Goal: Task Accomplishment & Management: Use online tool/utility

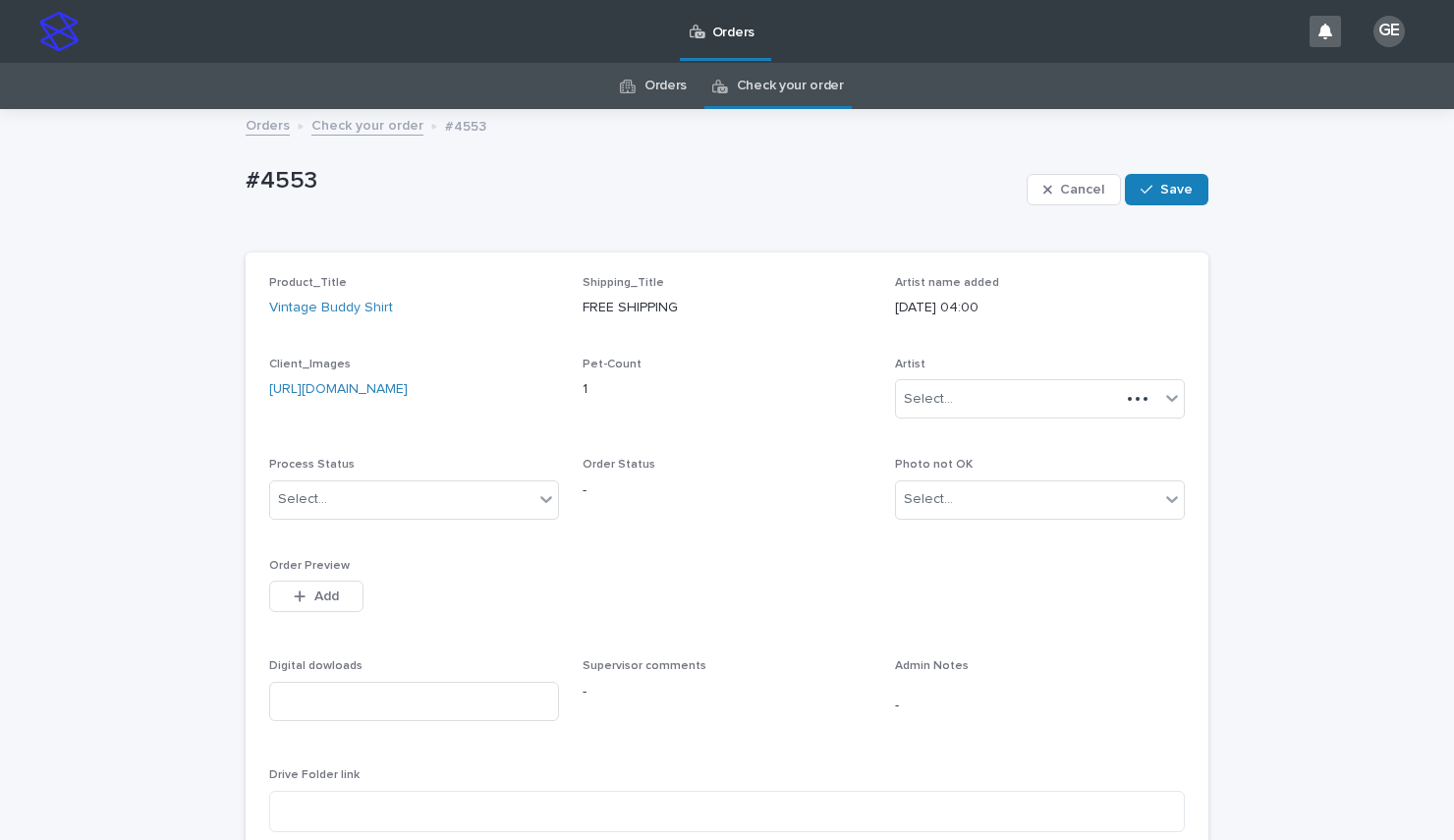
scroll to position [63, 0]
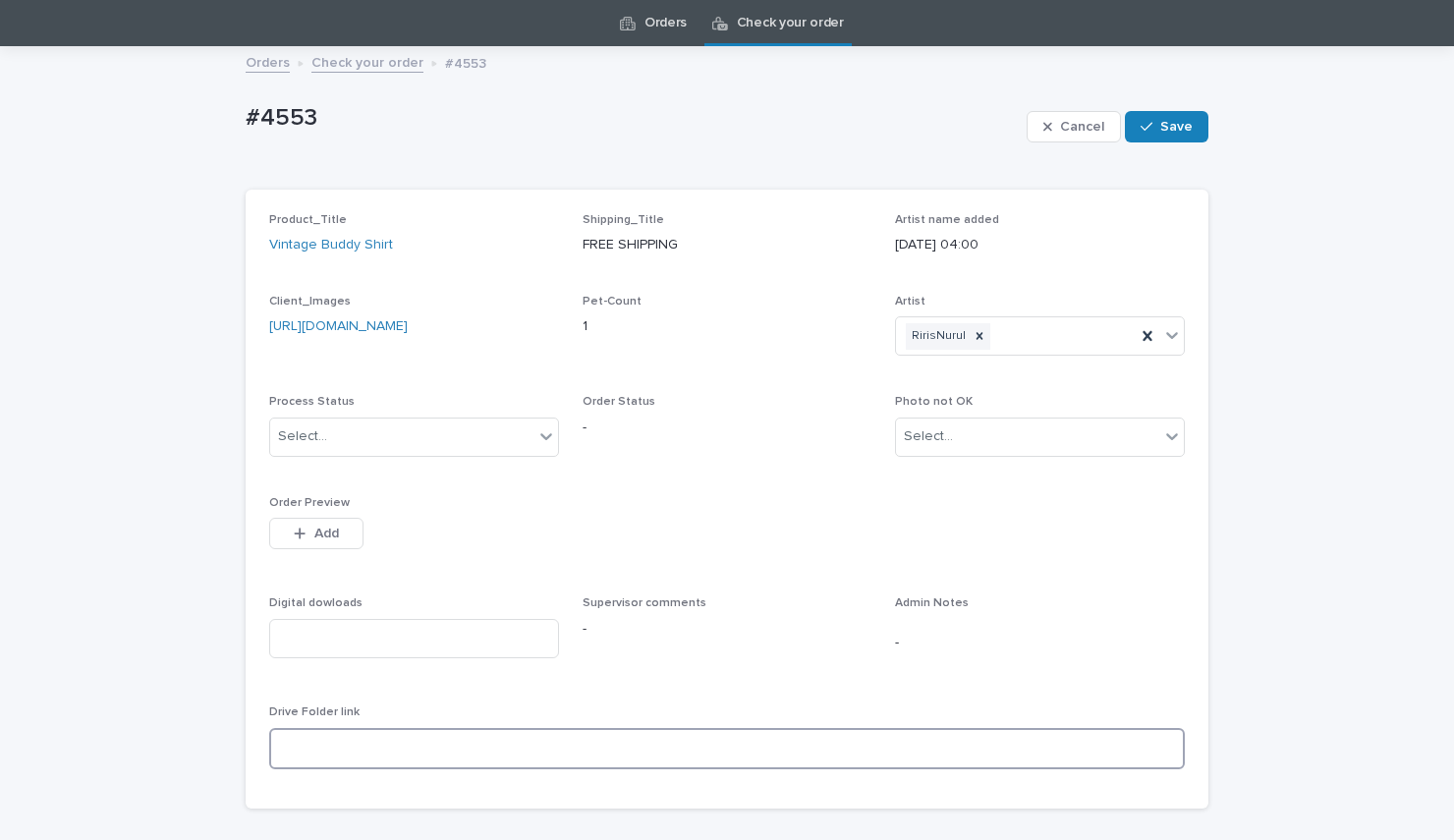
click at [344, 768] on textarea at bounding box center [726, 748] width 915 height 41
paste textarea "**********"
type textarea "**********"
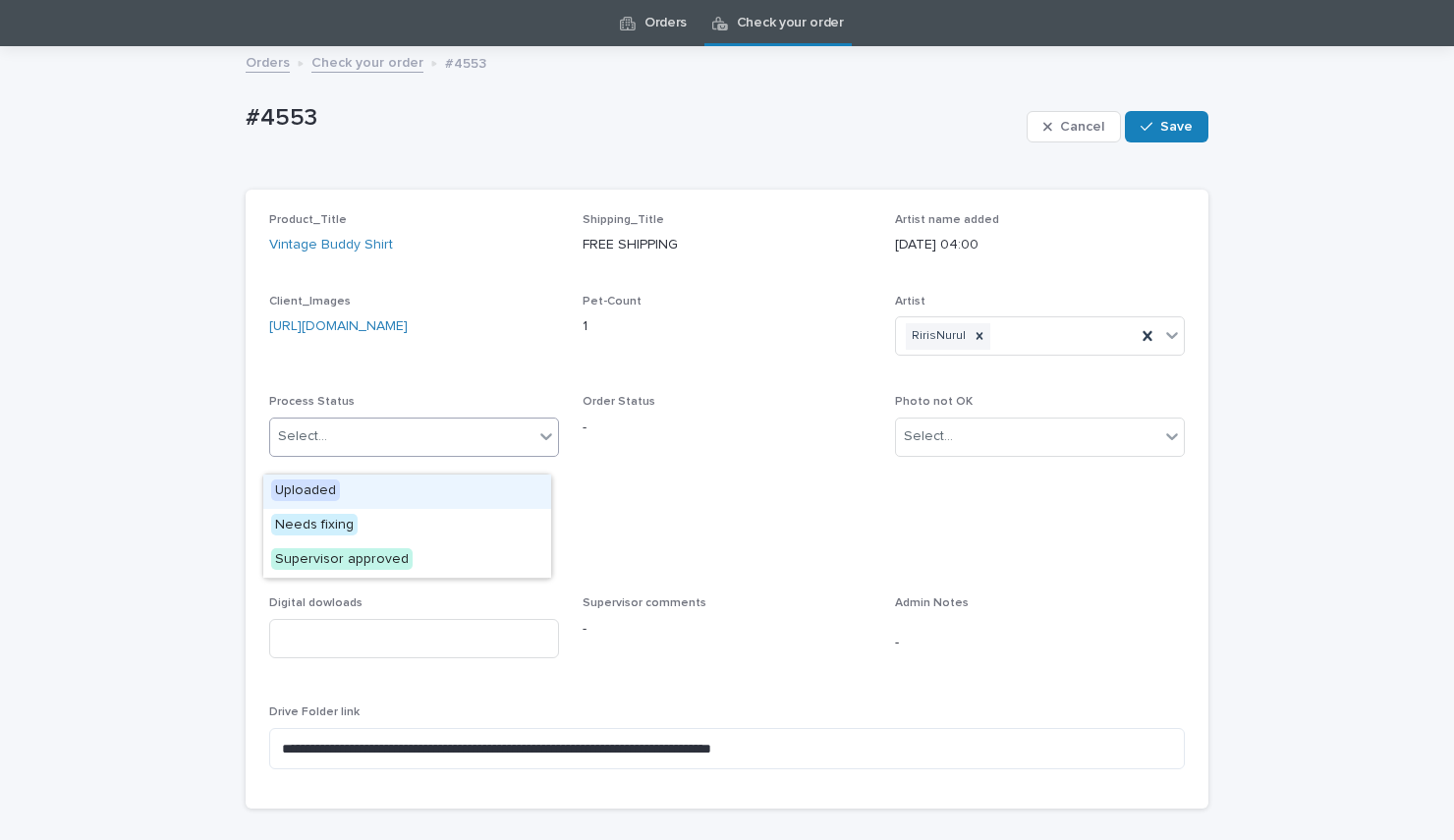
click at [457, 453] on div "Select..." at bounding box center [401, 436] width 263 height 32
click at [409, 487] on div "Uploaded" at bounding box center [407, 491] width 288 height 34
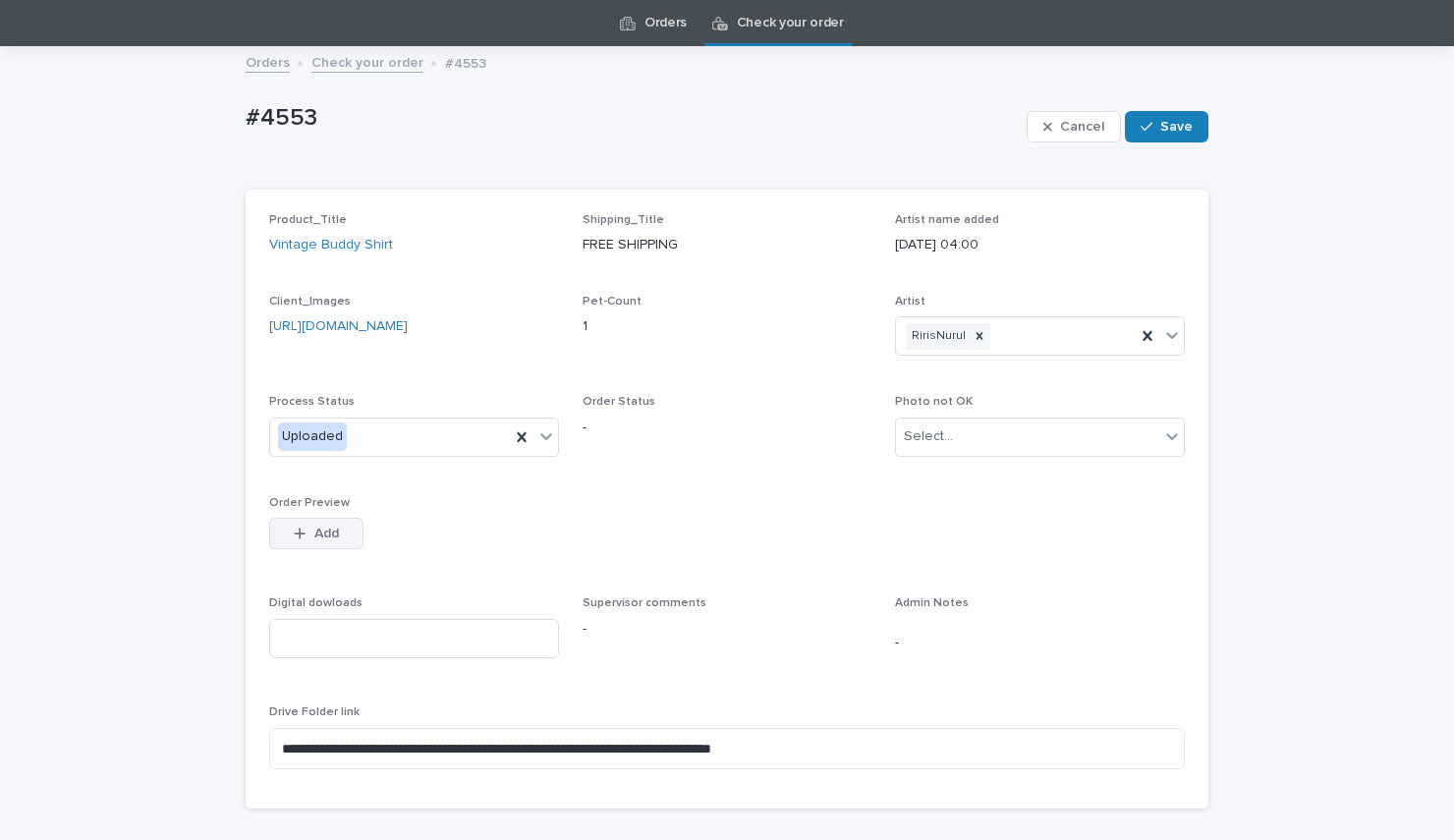
click at [325, 540] on span "Add" at bounding box center [326, 533] width 25 height 14
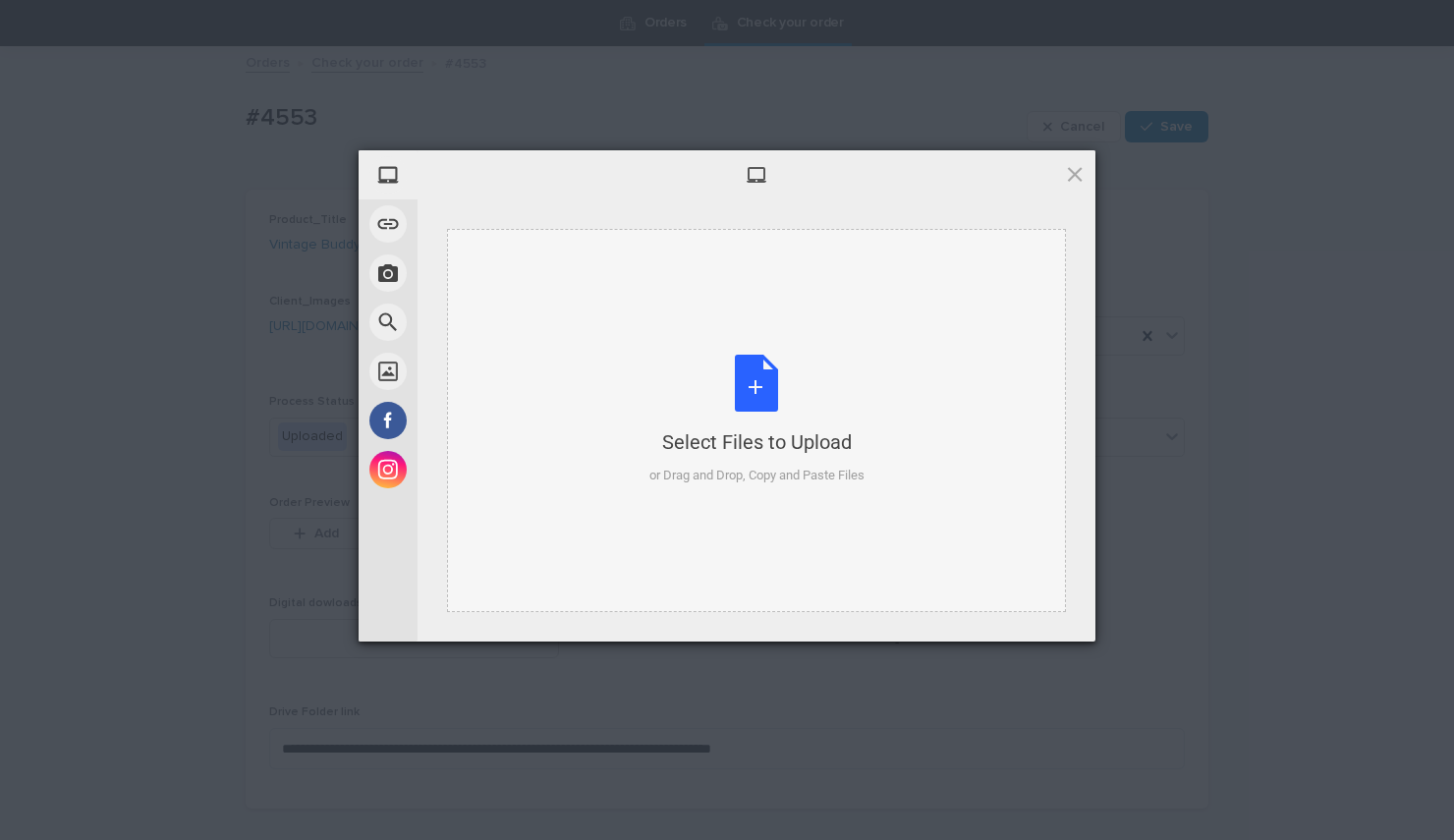
click at [742, 372] on div "Select Files to Upload or Drag and Drop, Copy and Paste Files" at bounding box center [757, 420] width 215 height 131
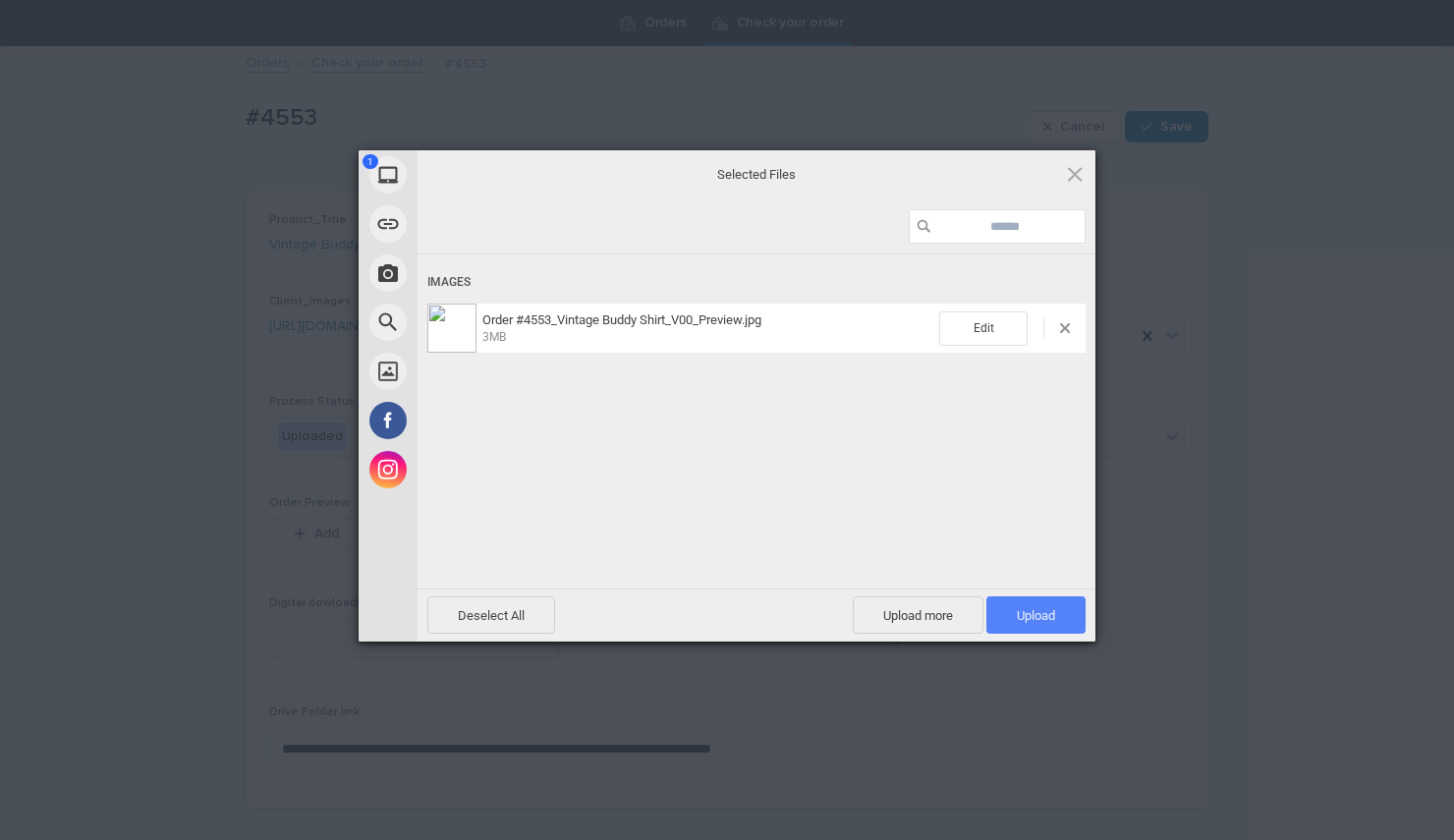
click at [1053, 618] on span "Upload 1" at bounding box center [1035, 614] width 38 height 15
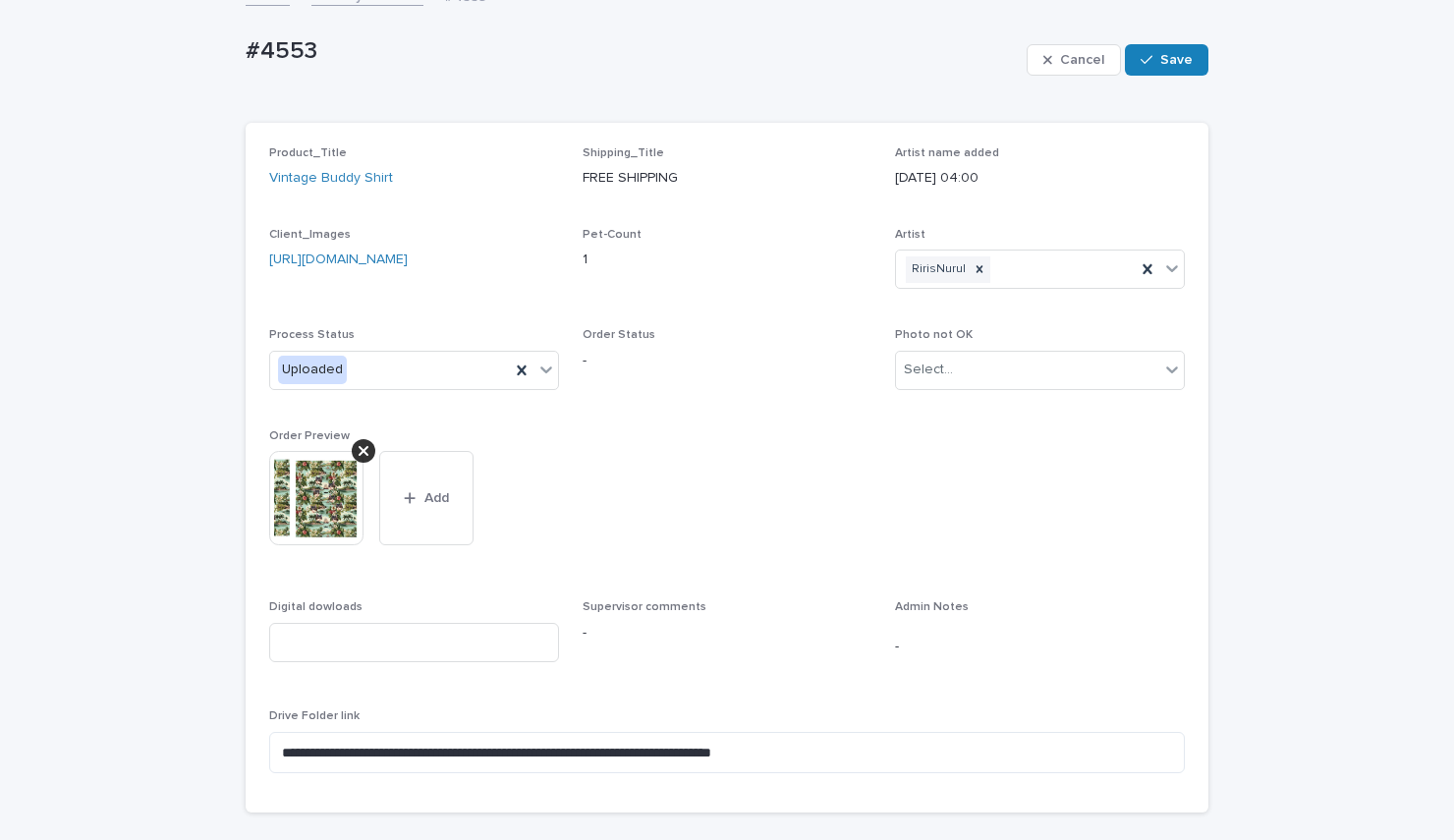
scroll to position [141, 0]
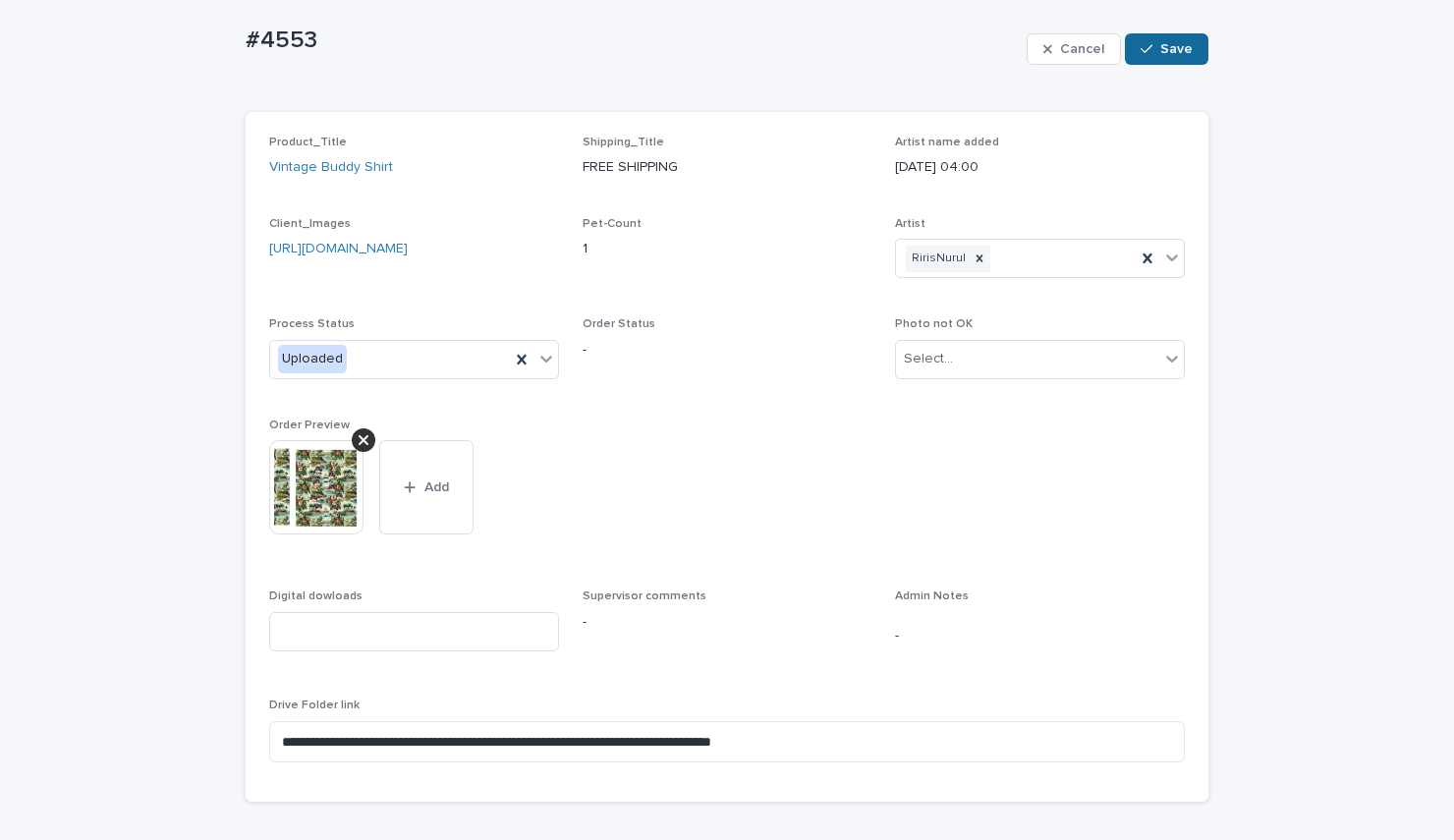
click at [1143, 57] on button "Save" at bounding box center [1166, 49] width 84 height 32
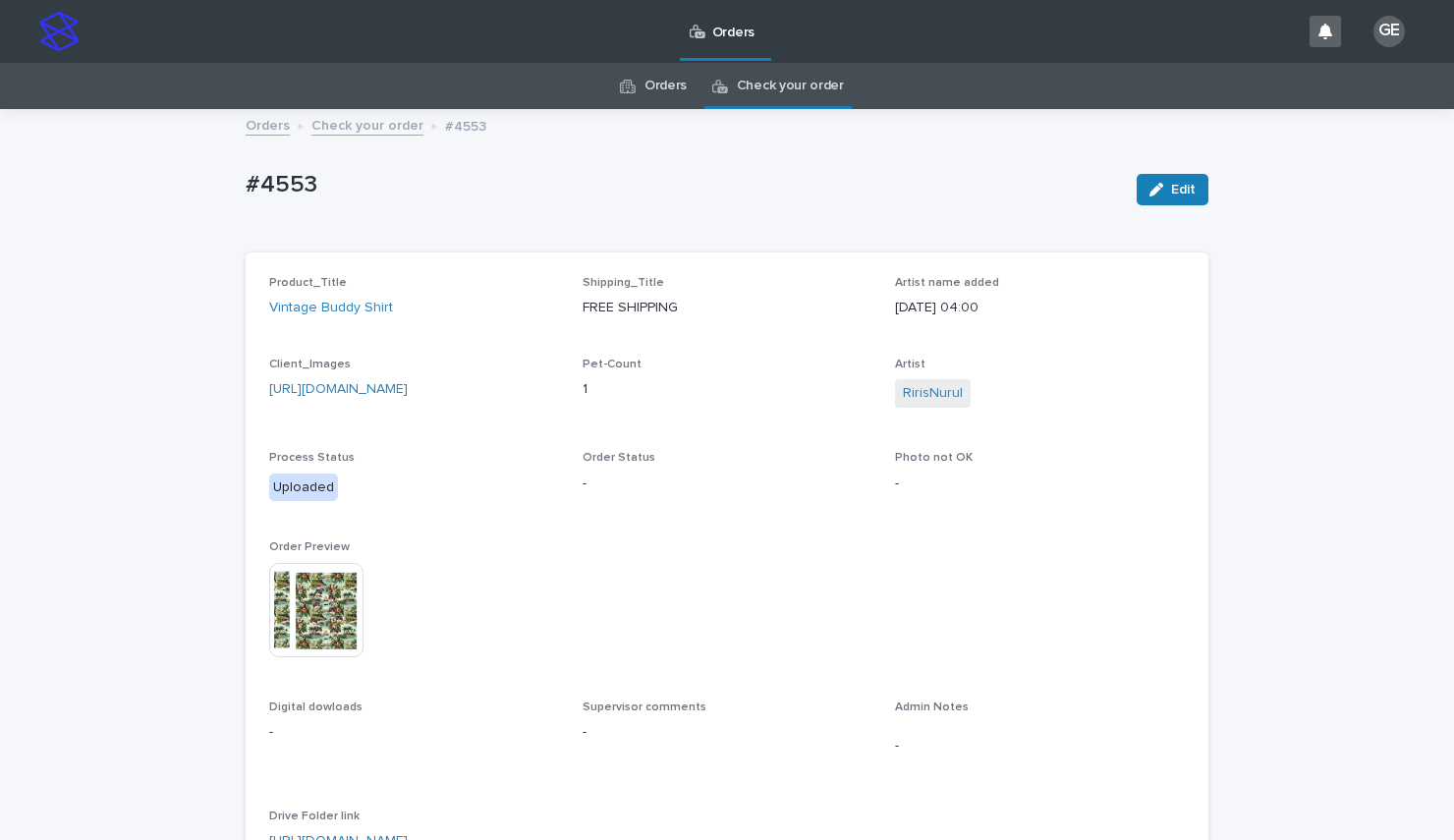
scroll to position [0, 0]
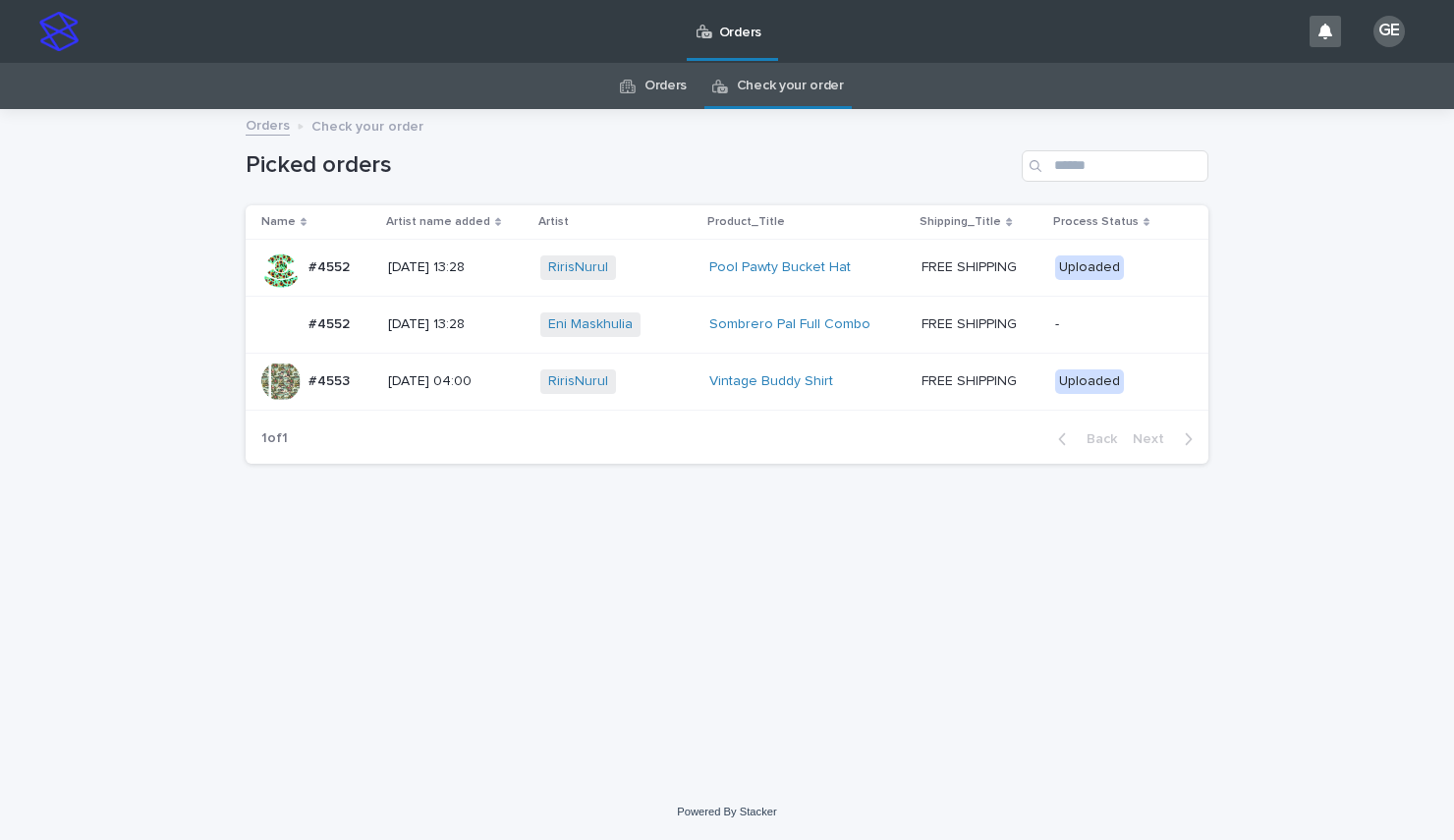
click at [204, 288] on div "Loading... Saving… Loading... Saving… Picked orders Name Artist name added Arti…" at bounding box center [727, 447] width 1454 height 673
